Goal: Task Accomplishment & Management: Complete application form

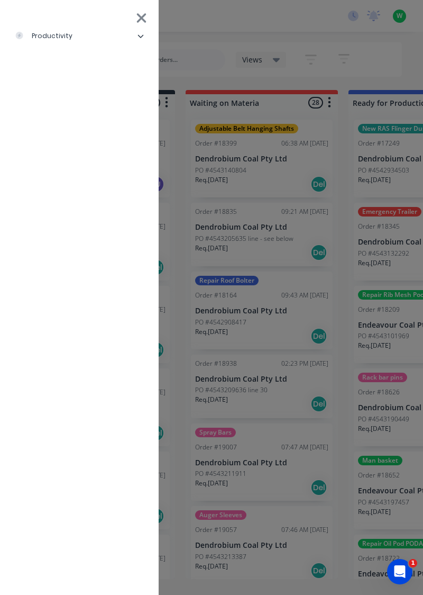
click at [92, 26] on li "productivity" at bounding box center [79, 36] width 142 height 26
click at [64, 143] on div "Timesheets" at bounding box center [51, 142] width 57 height 10
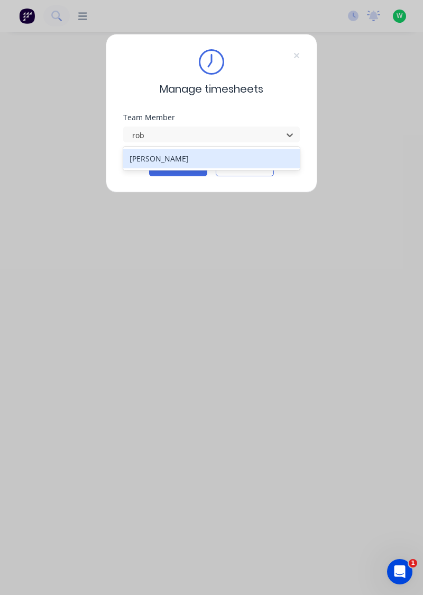
click at [175, 160] on div "[PERSON_NAME]" at bounding box center [211, 159] width 177 height 20
type input "rob"
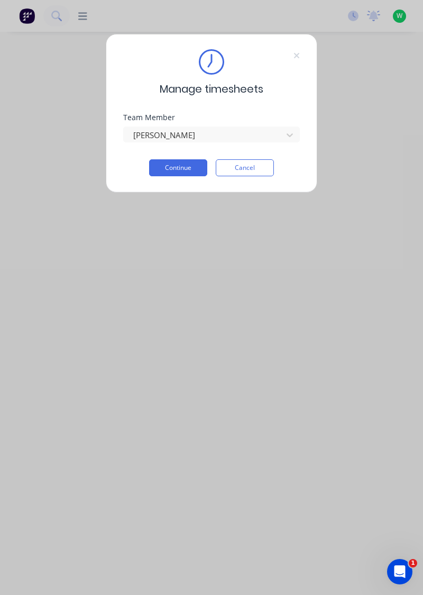
click at [176, 161] on button "Continue" at bounding box center [178, 167] width 58 height 17
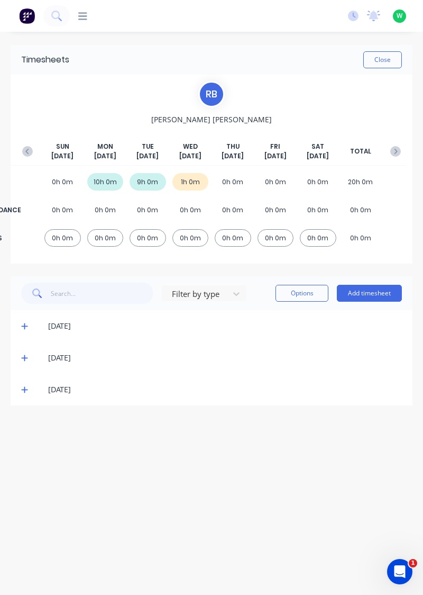
click at [373, 296] on button "Add timesheet" at bounding box center [369, 293] width 65 height 17
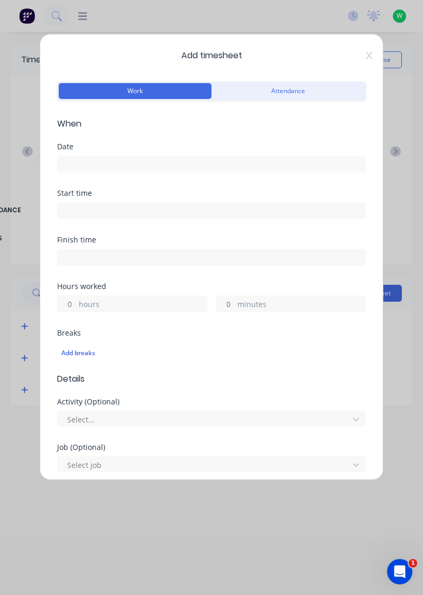
click at [103, 163] on input at bounding box center [212, 164] width 308 height 16
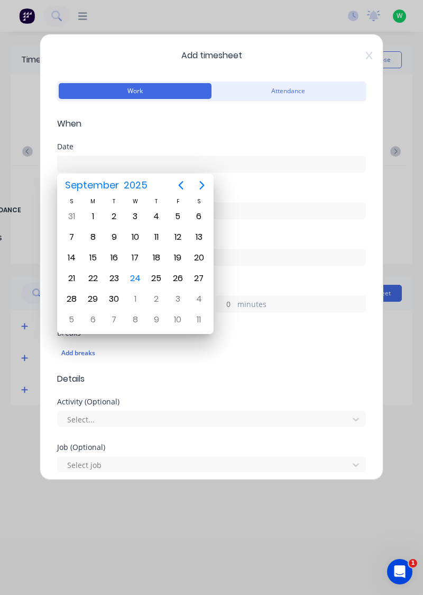
click at [139, 274] on div "24" at bounding box center [135, 278] width 16 height 16
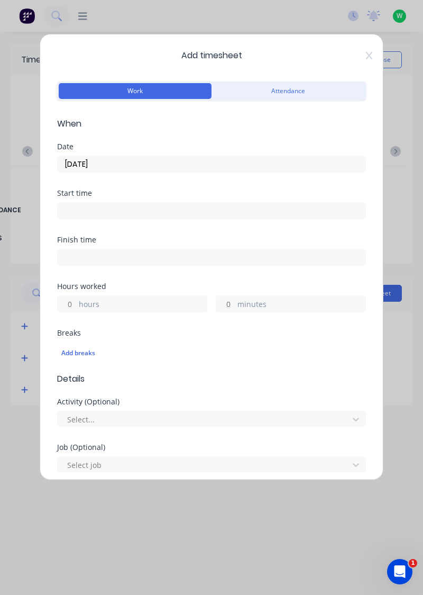
type input "[DATE]"
click at [69, 299] on input "hours" at bounding box center [67, 304] width 19 height 16
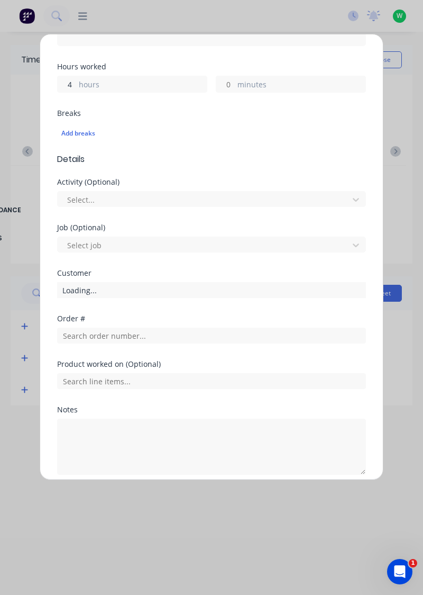
scroll to position [221, 0]
type input "4"
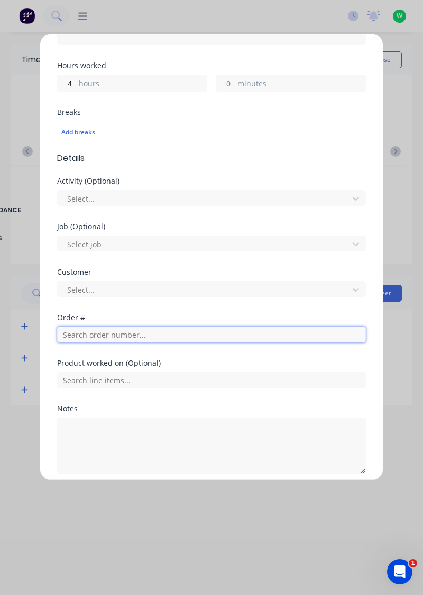
click at [147, 336] on input "text" at bounding box center [211, 334] width 309 height 16
type input "19194"
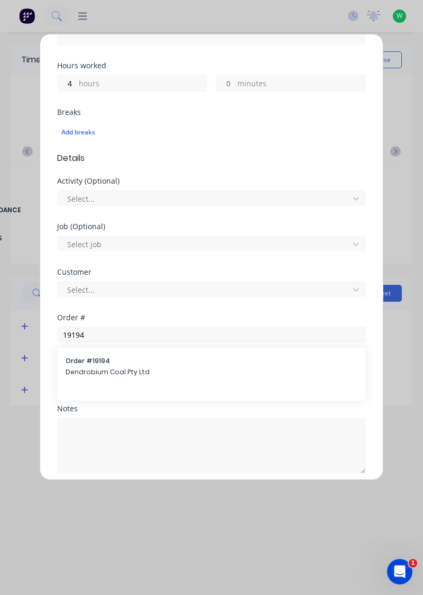
click at [120, 367] on span "Dendrobium Coal Pty Ltd" at bounding box center [212, 372] width 292 height 10
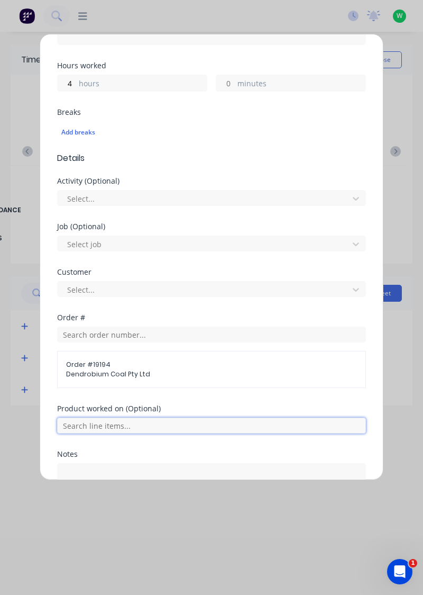
click at [157, 426] on input "text" at bounding box center [211, 425] width 309 height 16
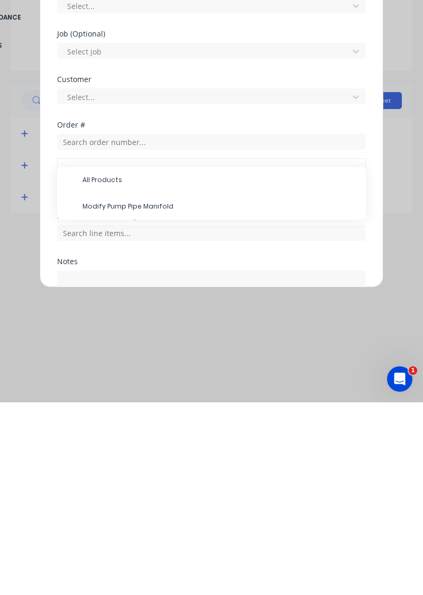
click at [150, 397] on span "Modify Pump Pipe Manifold" at bounding box center [220, 399] width 275 height 10
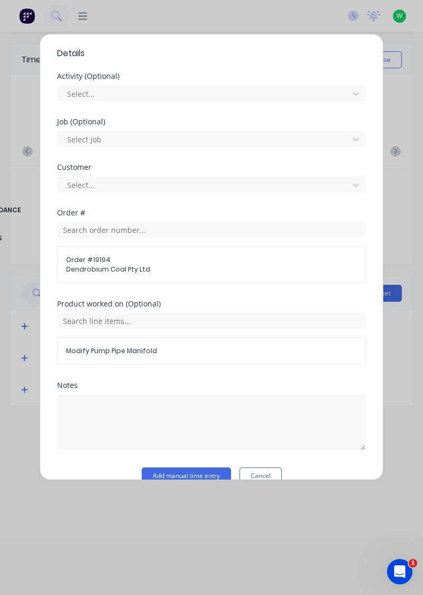
scroll to position [342, 0]
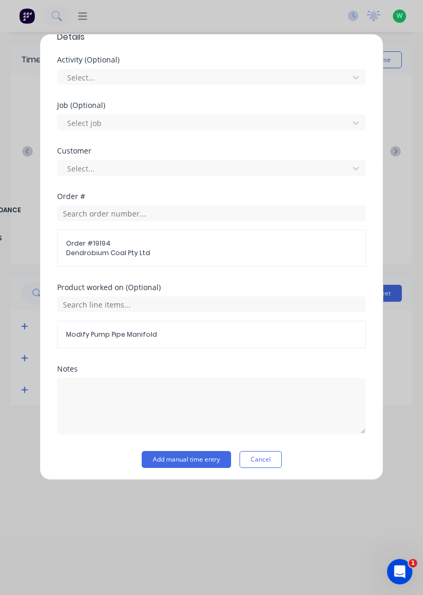
click at [200, 456] on button "Add manual time entry" at bounding box center [186, 459] width 89 height 17
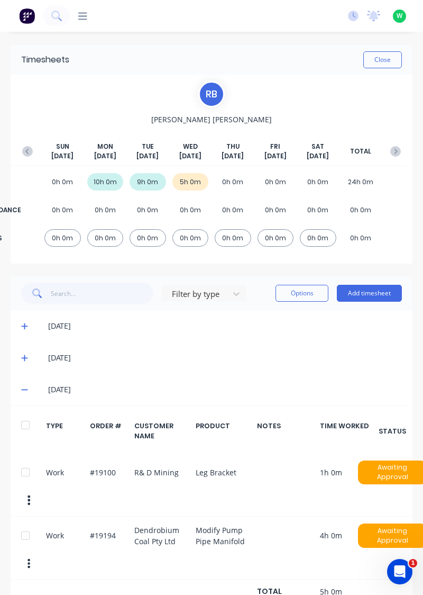
click at [24, 390] on icon at bounding box center [24, 389] width 7 height 7
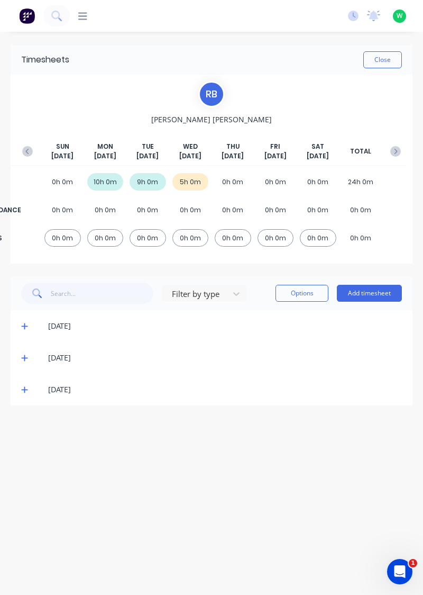
click at [22, 358] on icon at bounding box center [24, 357] width 7 height 7
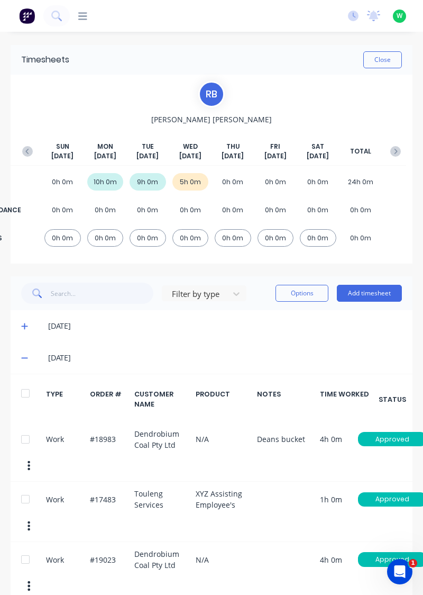
scroll to position [53, 0]
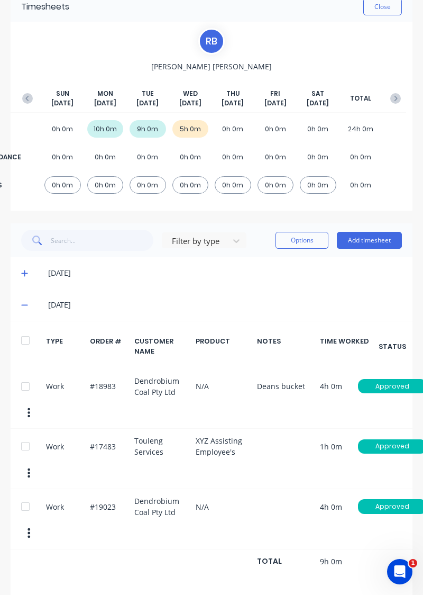
click at [23, 303] on icon at bounding box center [24, 304] width 7 height 7
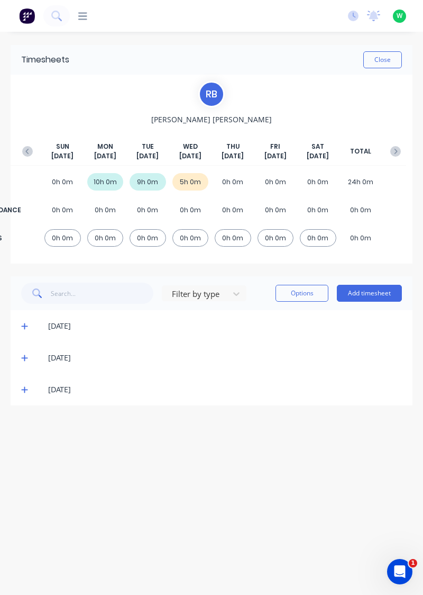
scroll to position [0, 0]
click at [25, 327] on icon at bounding box center [24, 325] width 7 height 7
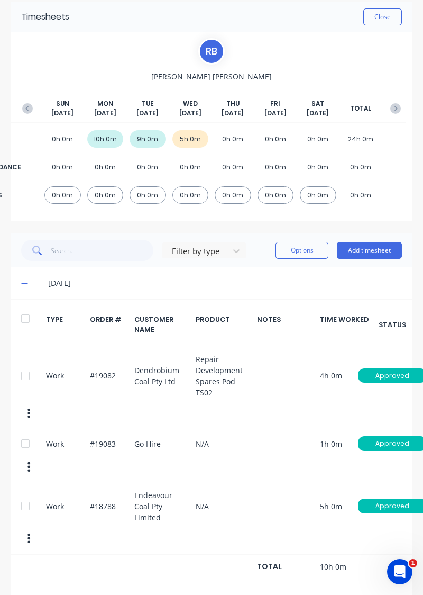
scroll to position [68, 0]
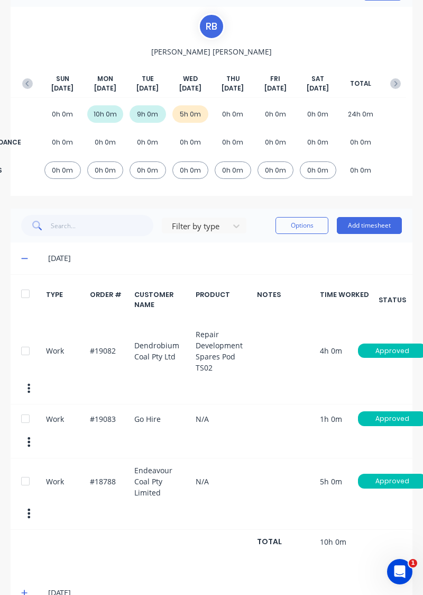
click at [371, 221] on button "Add timesheet" at bounding box center [369, 225] width 65 height 17
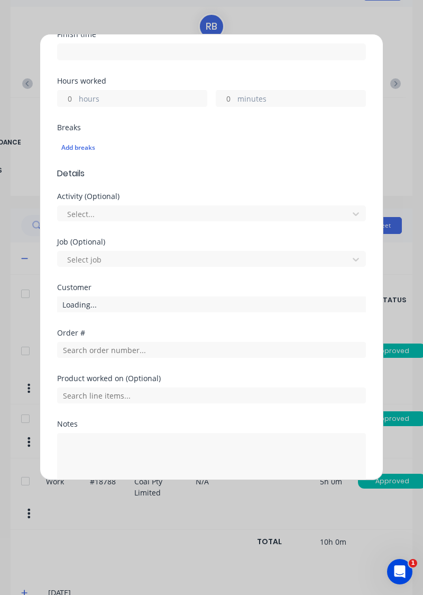
scroll to position [207, 0]
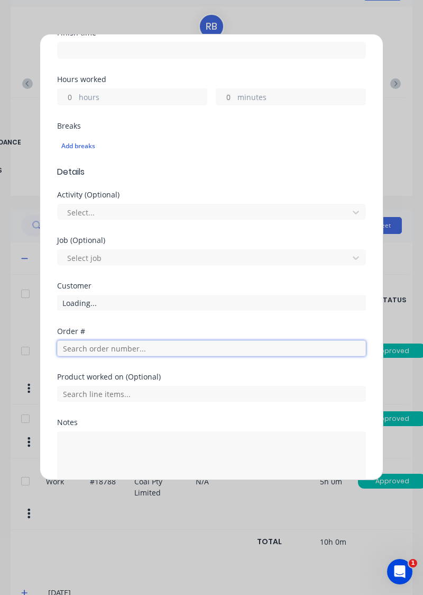
click at [120, 347] on input "text" at bounding box center [211, 348] width 309 height 16
type input "18788"
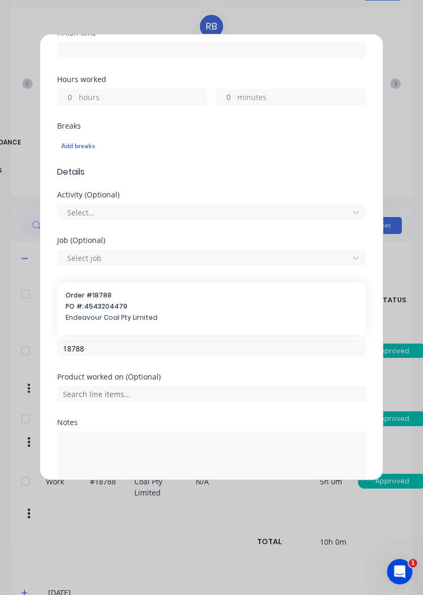
click at [108, 309] on span "PO #: 4543204479" at bounding box center [212, 307] width 292 height 10
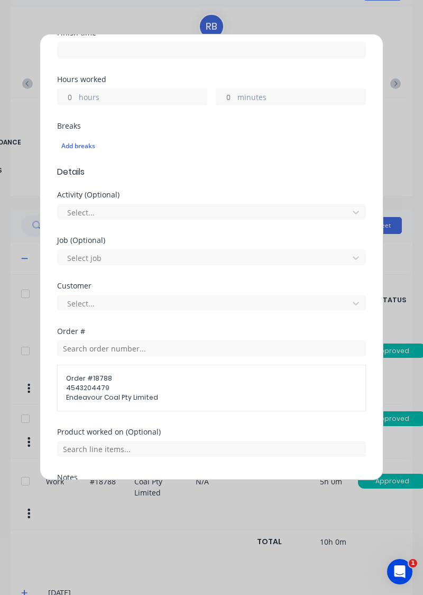
scroll to position [316, 0]
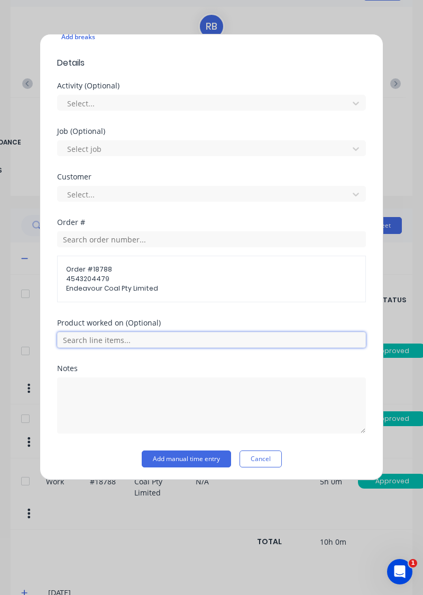
click at [161, 339] on input "text" at bounding box center [211, 340] width 309 height 16
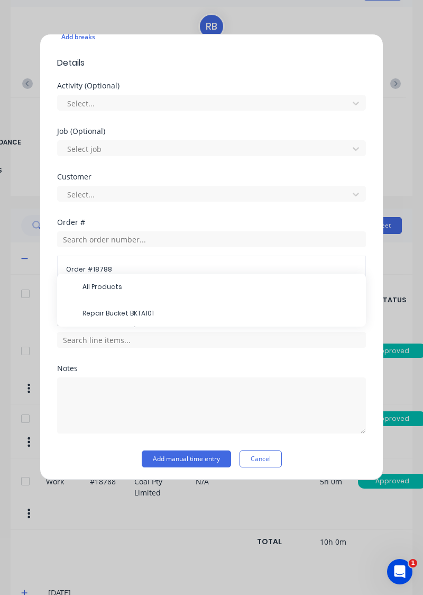
click at [130, 313] on span "Repair Bucket BKTA101" at bounding box center [220, 313] width 275 height 10
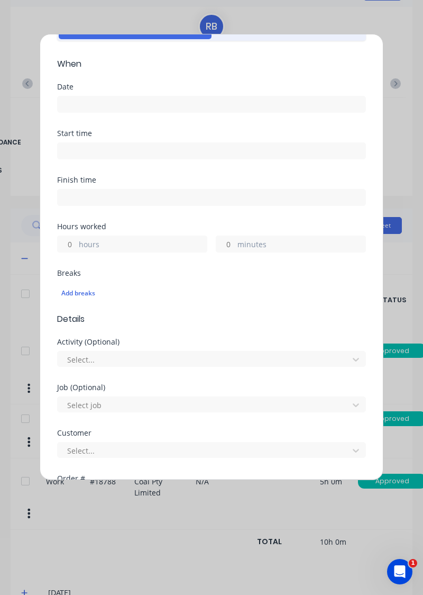
scroll to position [58, 0]
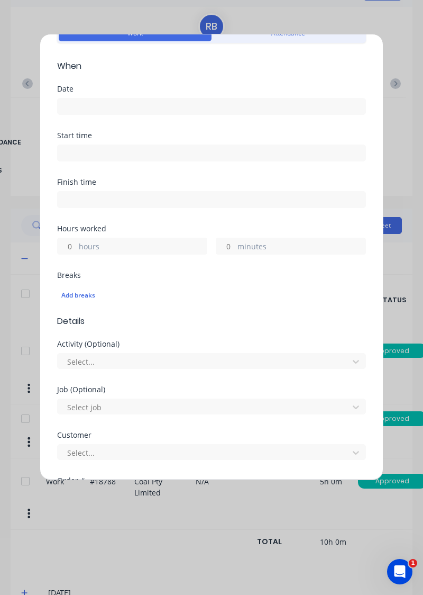
click at [69, 242] on input "hours" at bounding box center [67, 246] width 19 height 16
type input "4"
click at [130, 108] on input at bounding box center [212, 106] width 308 height 16
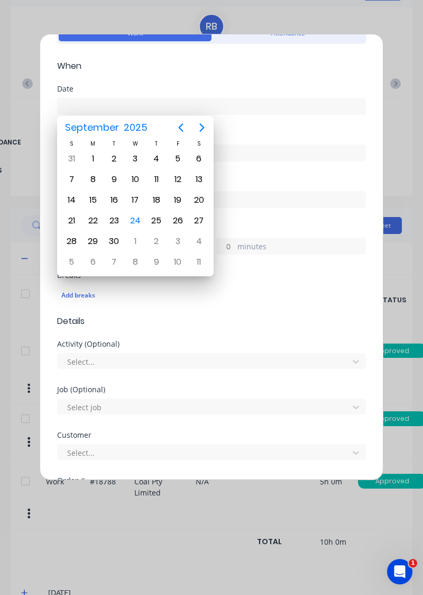
click at [136, 217] on div "24" at bounding box center [135, 221] width 16 height 16
type input "[DATE]"
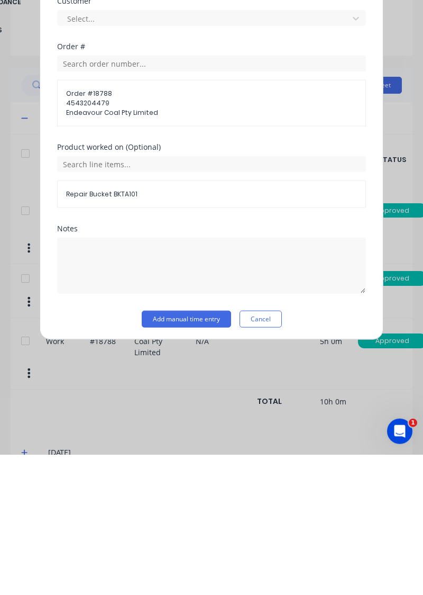
scroll to position [318, 0]
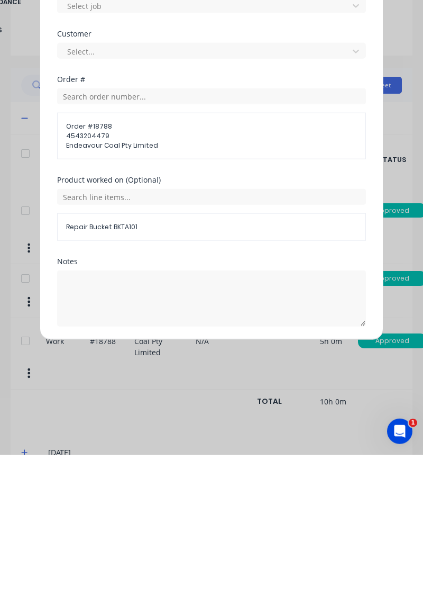
click at [208, 491] on button "Add manual time entry" at bounding box center [186, 492] width 89 height 17
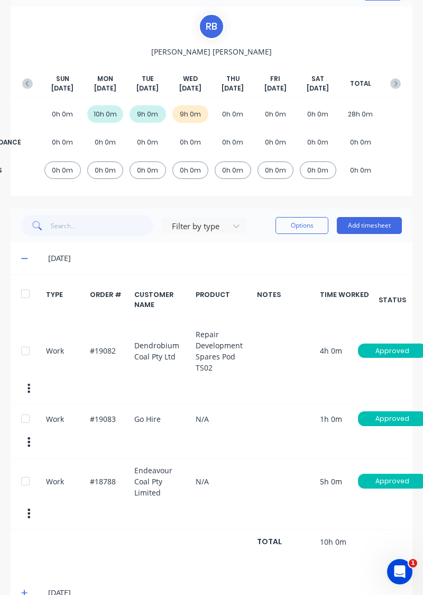
click at [24, 258] on icon at bounding box center [24, 258] width 6 height 1
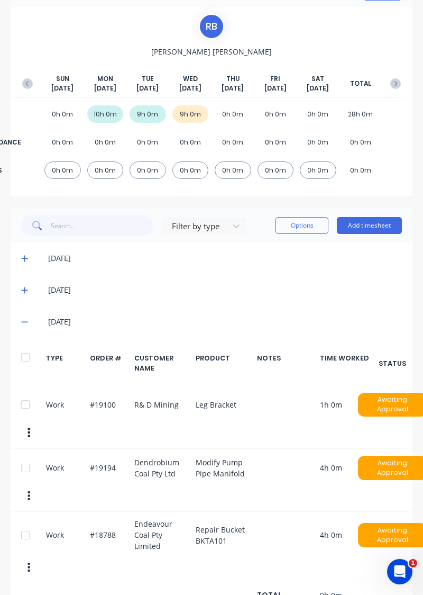
scroll to position [45, 0]
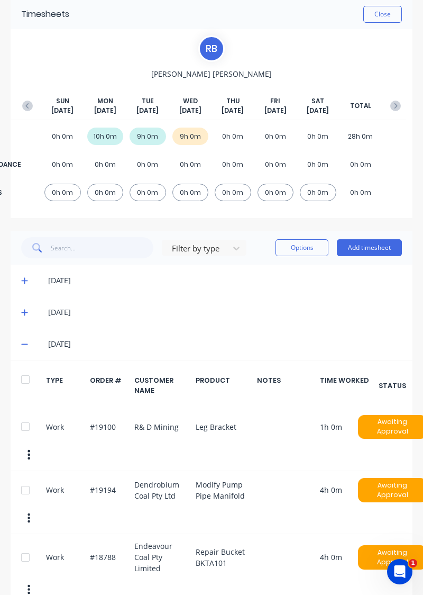
click at [23, 344] on icon at bounding box center [24, 344] width 6 height 1
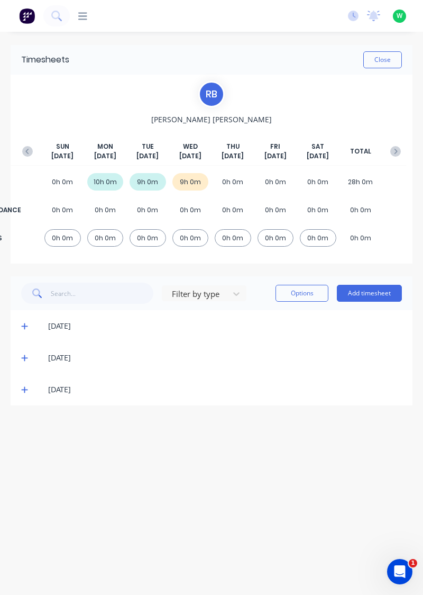
click at [385, 62] on button "Close" at bounding box center [382, 59] width 39 height 17
